Goal: Information Seeking & Learning: Check status

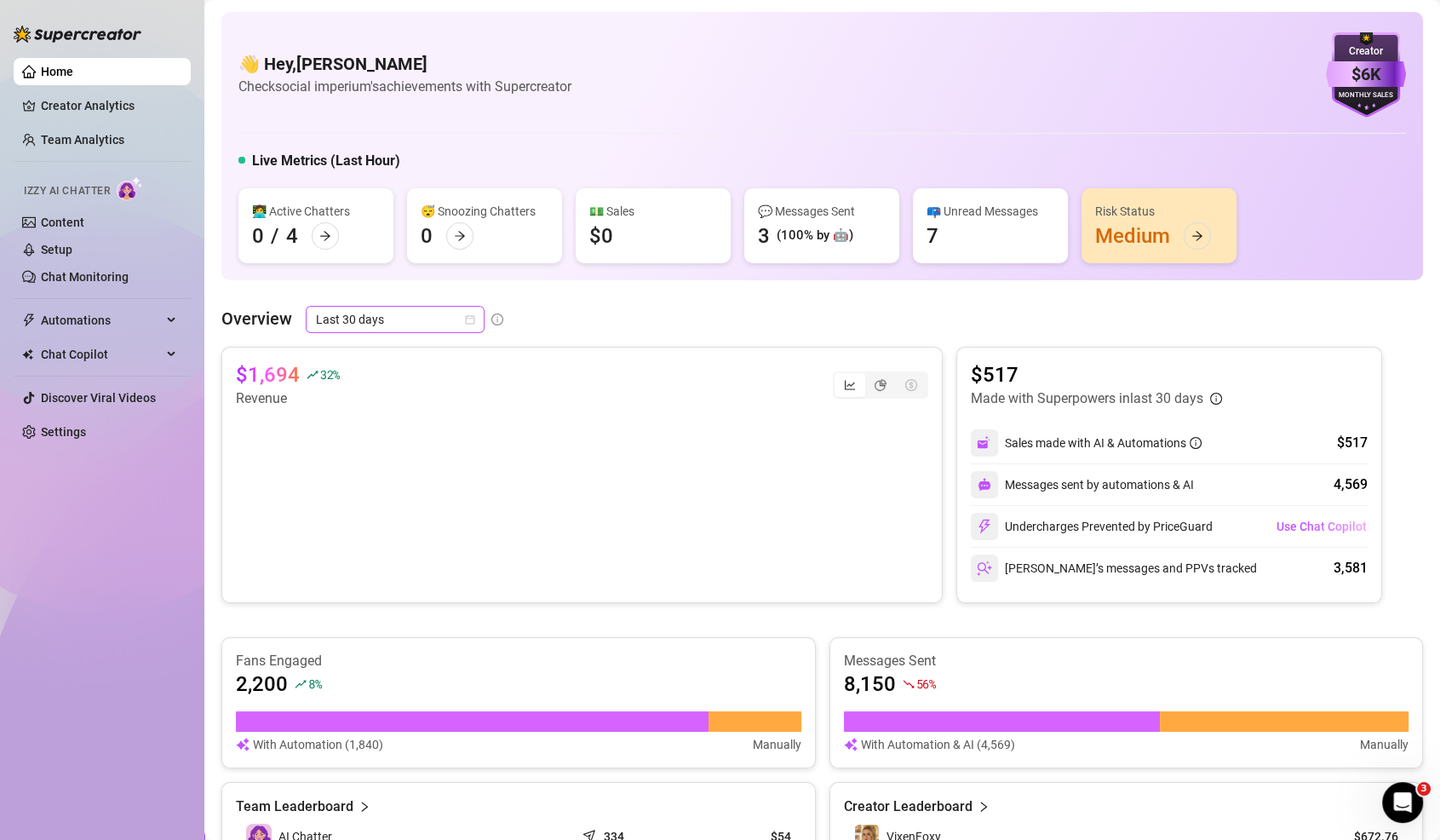
click at [389, 313] on span "Last 30 days" at bounding box center [395, 320] width 159 height 25
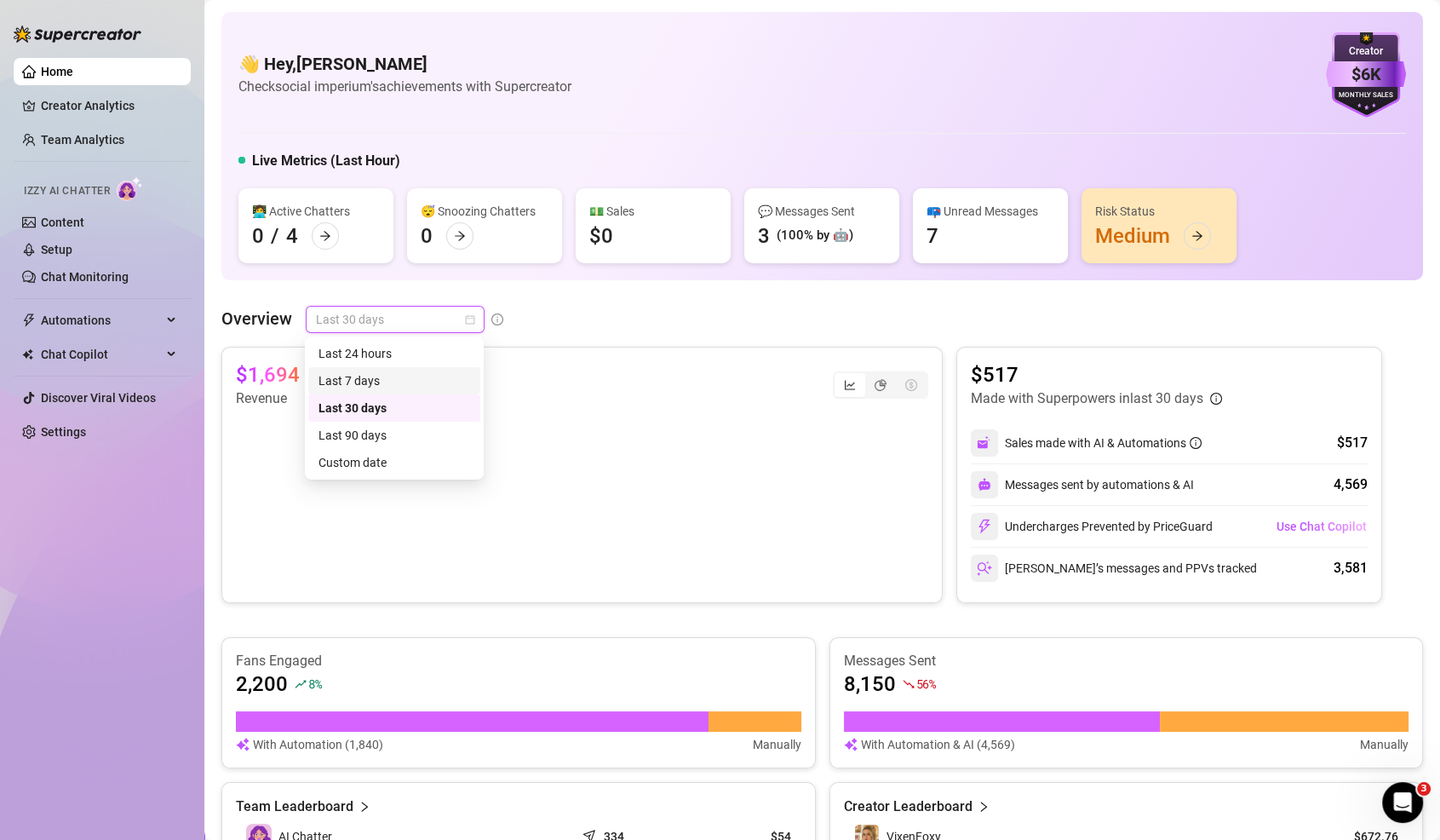
click at [431, 379] on div "Last 7 days" at bounding box center [394, 380] width 152 height 19
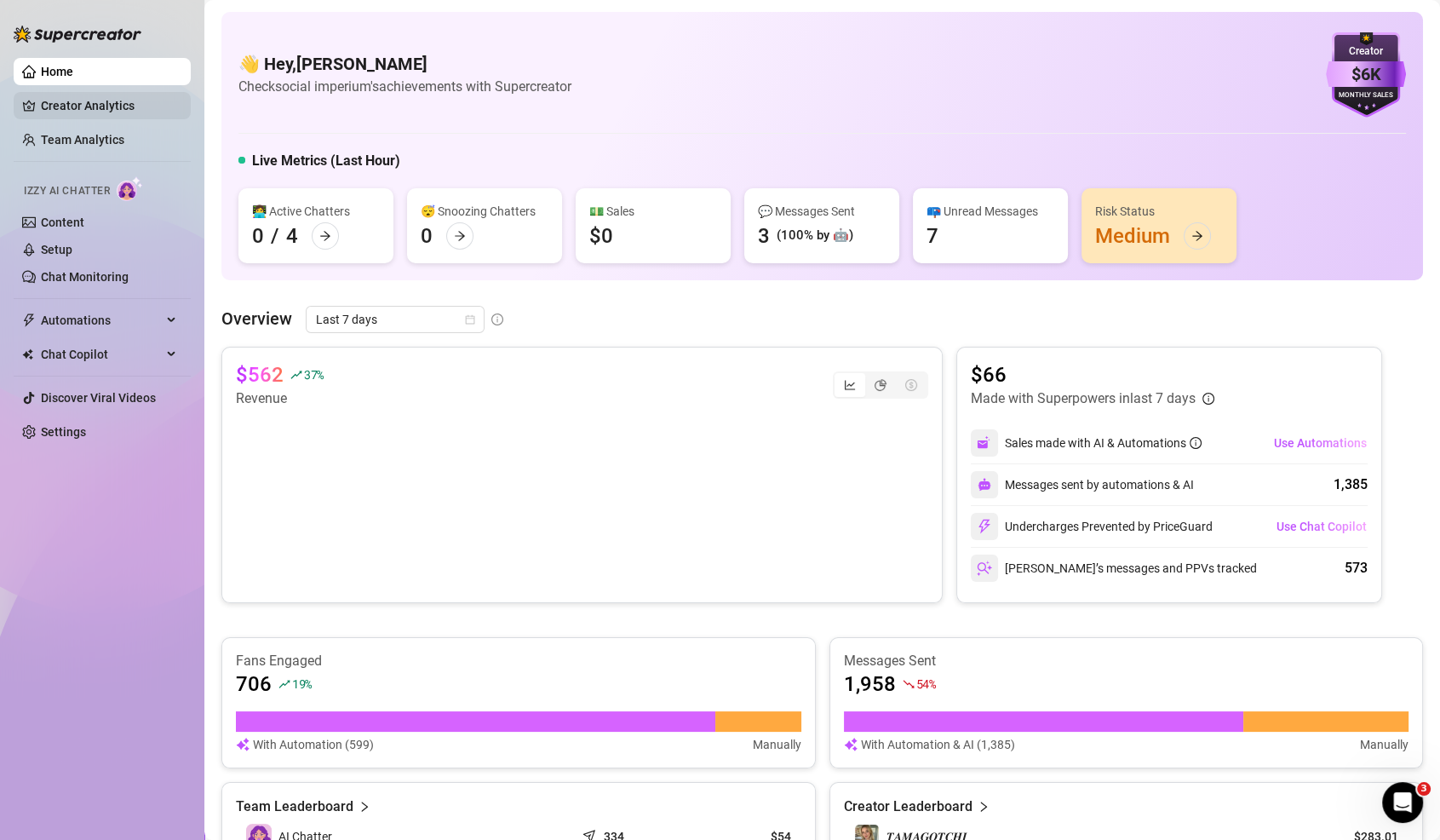
click at [107, 103] on link "Creator Analytics" at bounding box center [109, 106] width 136 height 27
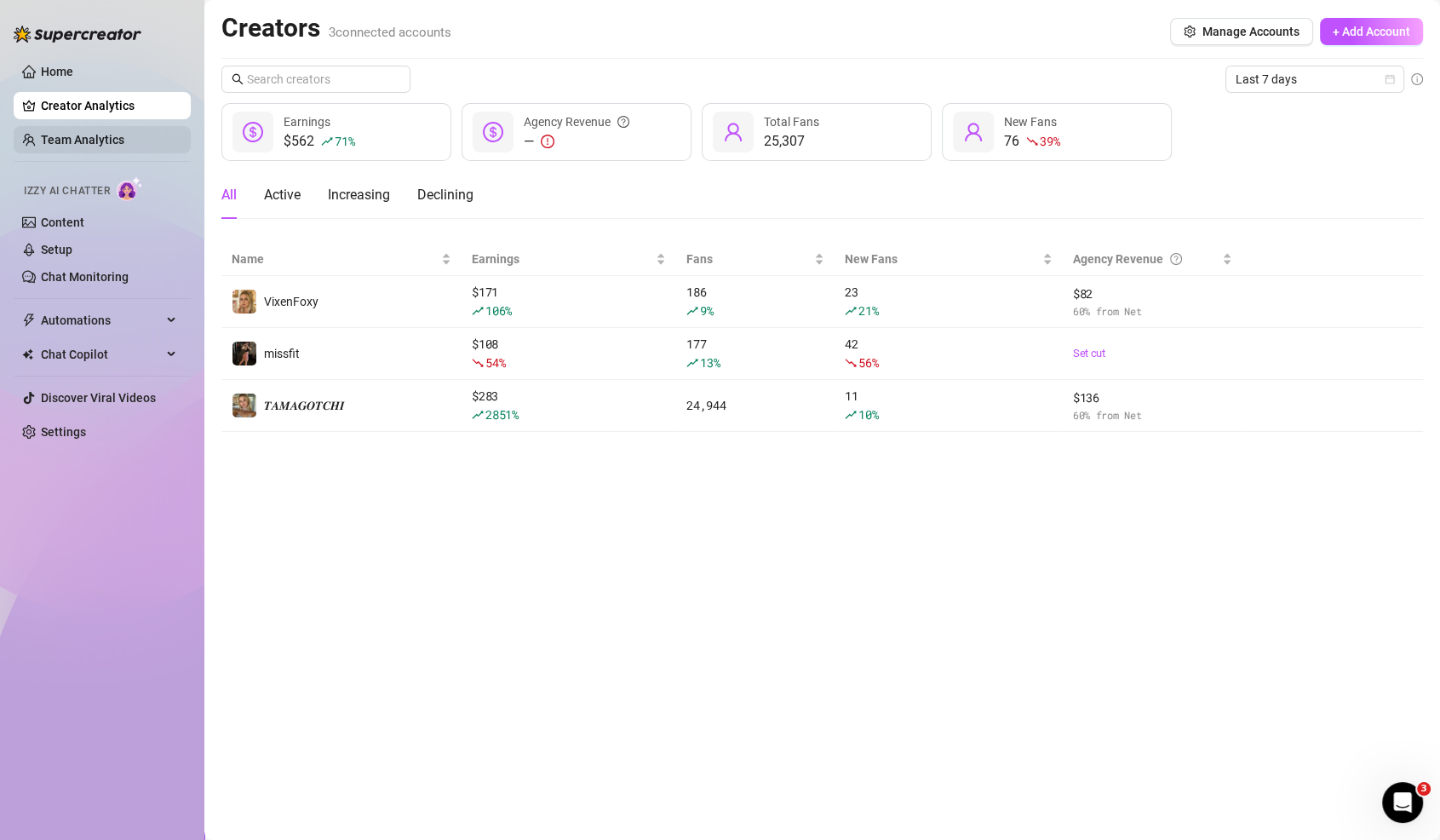
click at [124, 134] on link "Team Analytics" at bounding box center [82, 140] width 83 height 14
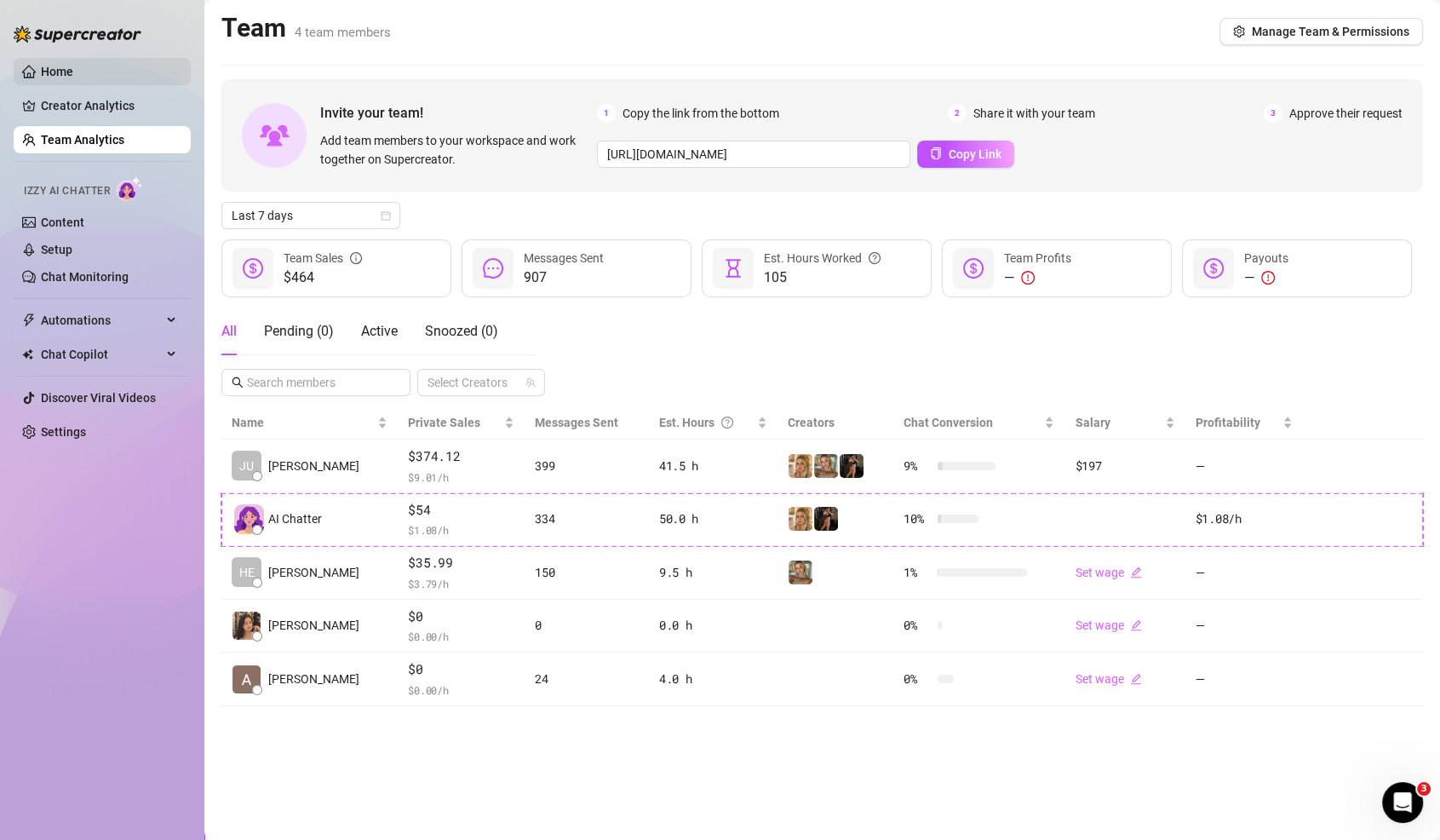
click at [74, 76] on link "Home" at bounding box center [57, 72] width 32 height 14
